Goal: Task Accomplishment & Management: Manage account settings

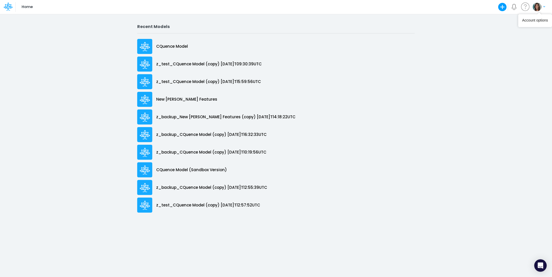
click at [542, 11] on button "button" at bounding box center [538, 6] width 13 height 9
click at [522, 29] on button "Log out" at bounding box center [518, 30] width 56 height 8
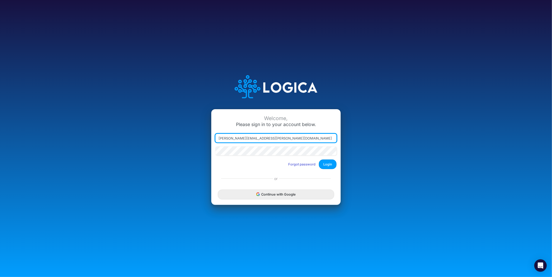
drag, startPoint x: 242, startPoint y: 140, endPoint x: 400, endPoint y: 128, distance: 158.6
click at [400, 128] on div "Welcome, Please sign in to your account below. carissa.castro@logica.cloud Forg…" at bounding box center [276, 139] width 368 height 148
type input "carissa.castro+rp@logica.cloud"
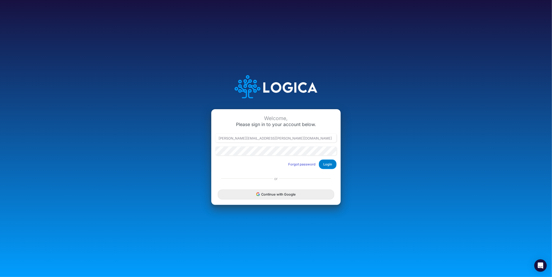
click at [332, 165] on button "Login" at bounding box center [328, 165] width 18 height 10
